Goal: Information Seeking & Learning: Learn about a topic

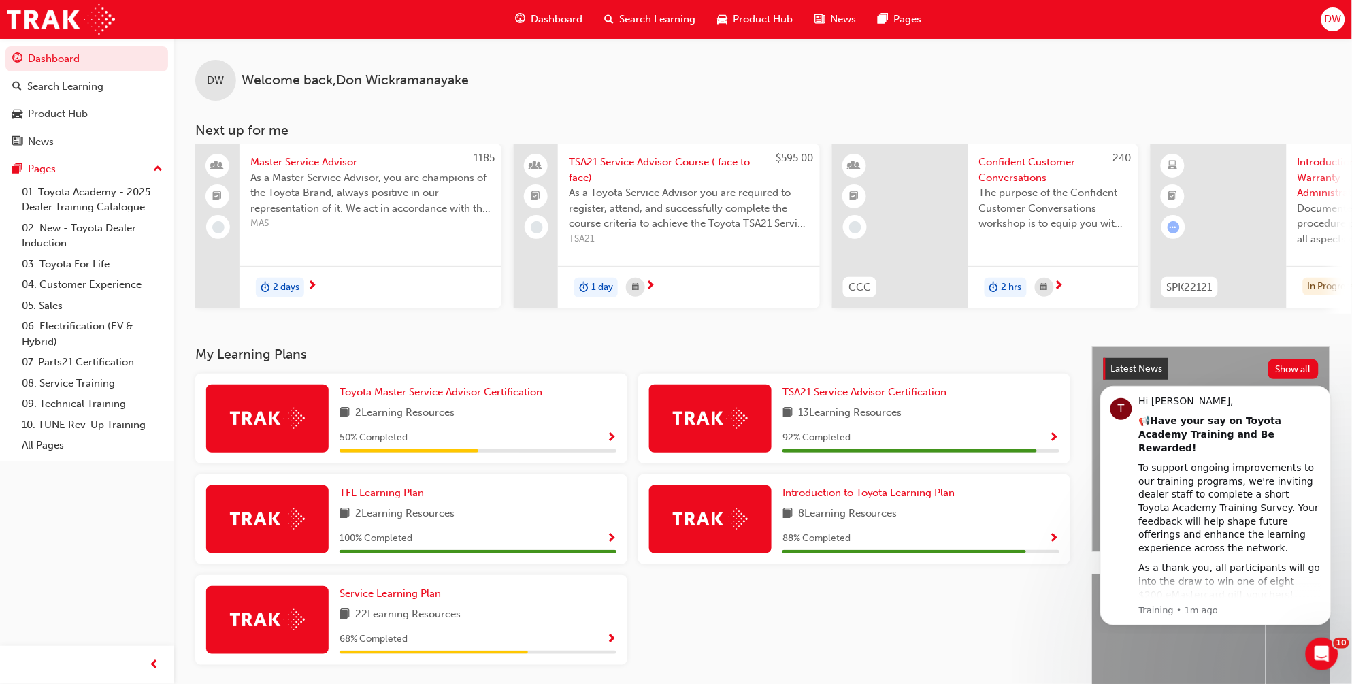
click at [334, 152] on div "Master Service Advisor As a Master Service Advisor, you are champions of the To…" at bounding box center [371, 190] width 262 height 92
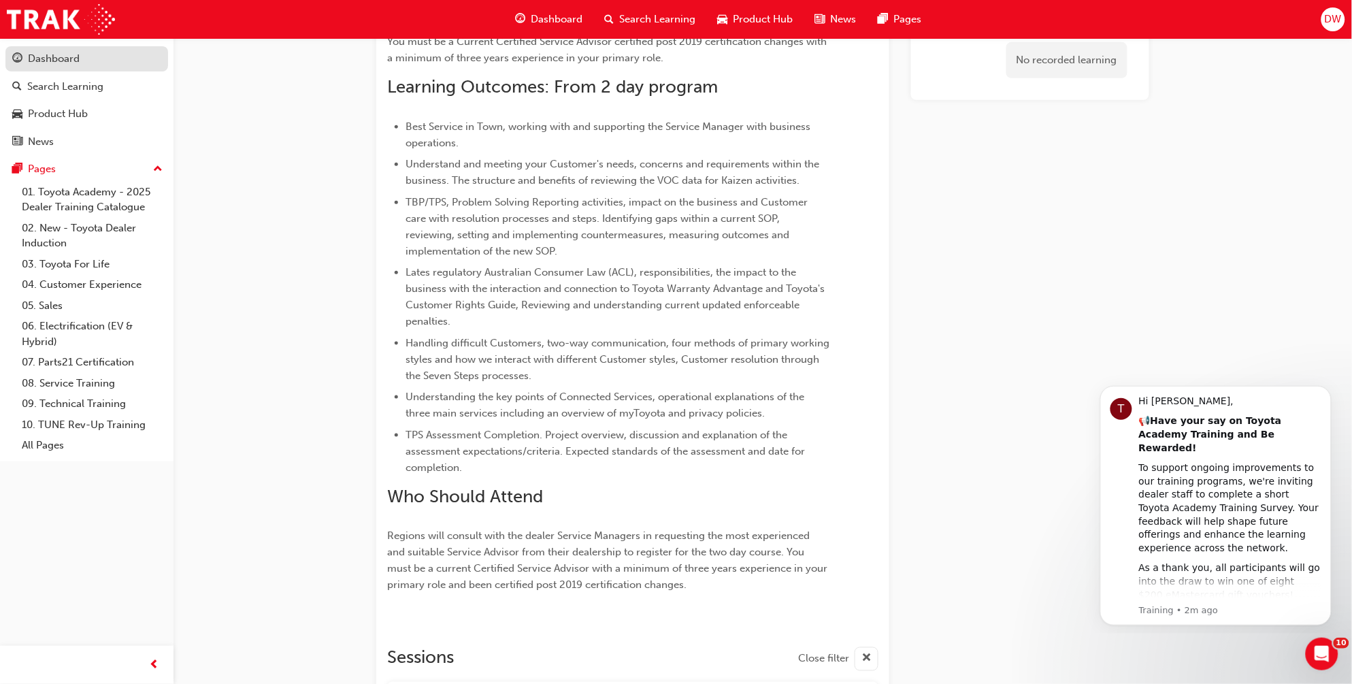
scroll to position [118, 0]
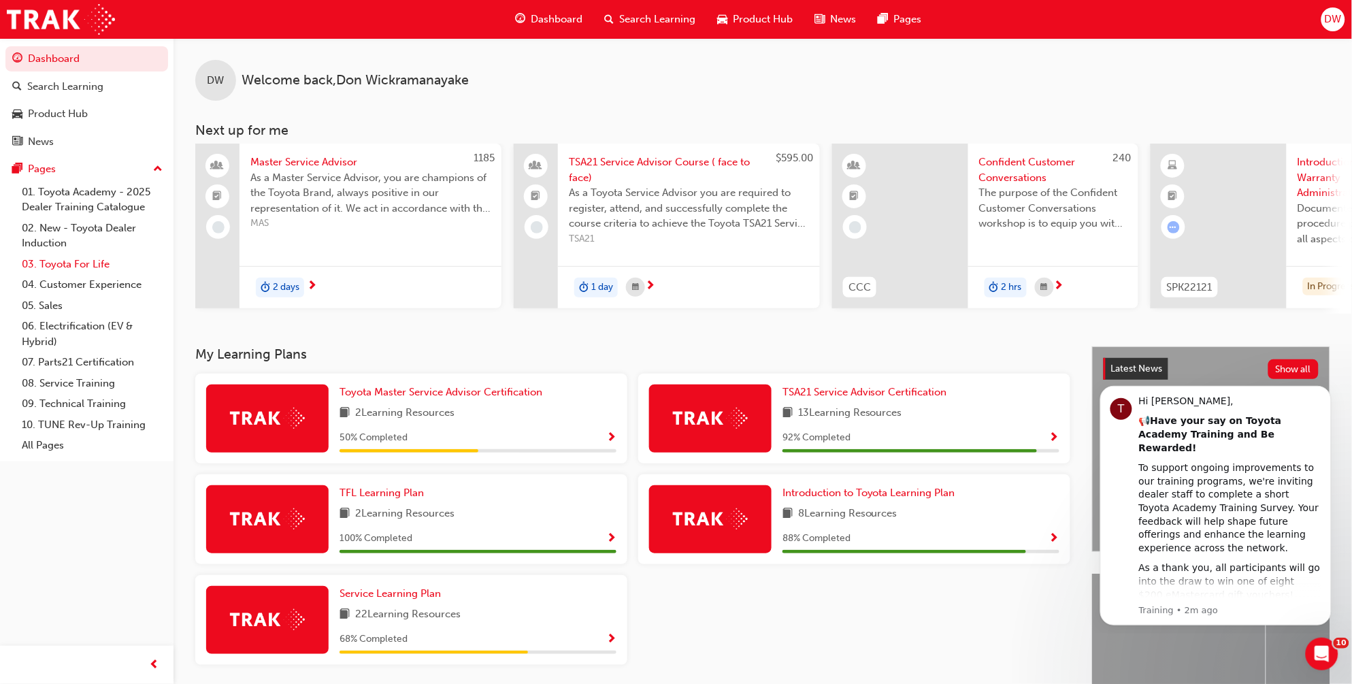
click at [116, 264] on link "03. Toyota For Life" at bounding box center [92, 264] width 152 height 21
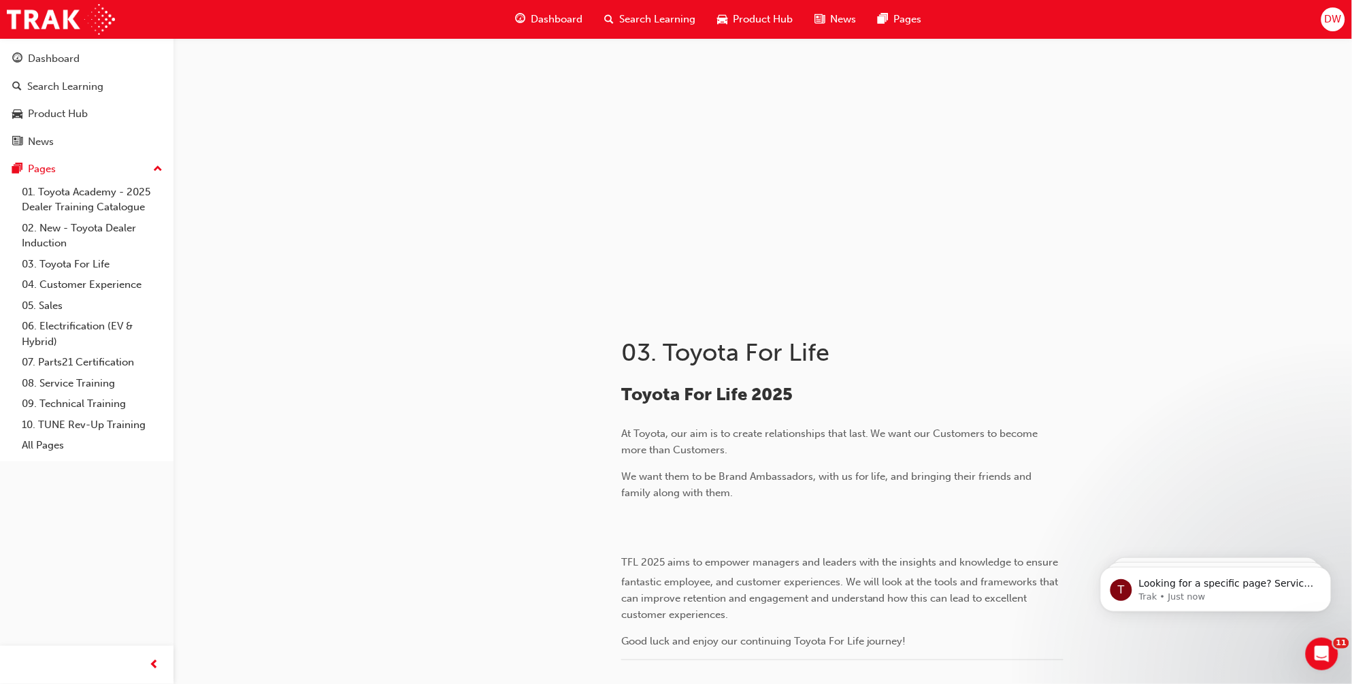
click at [1297, 304] on div at bounding box center [763, 174] width 1179 height 272
